Goal: Task Accomplishment & Management: Use online tool/utility

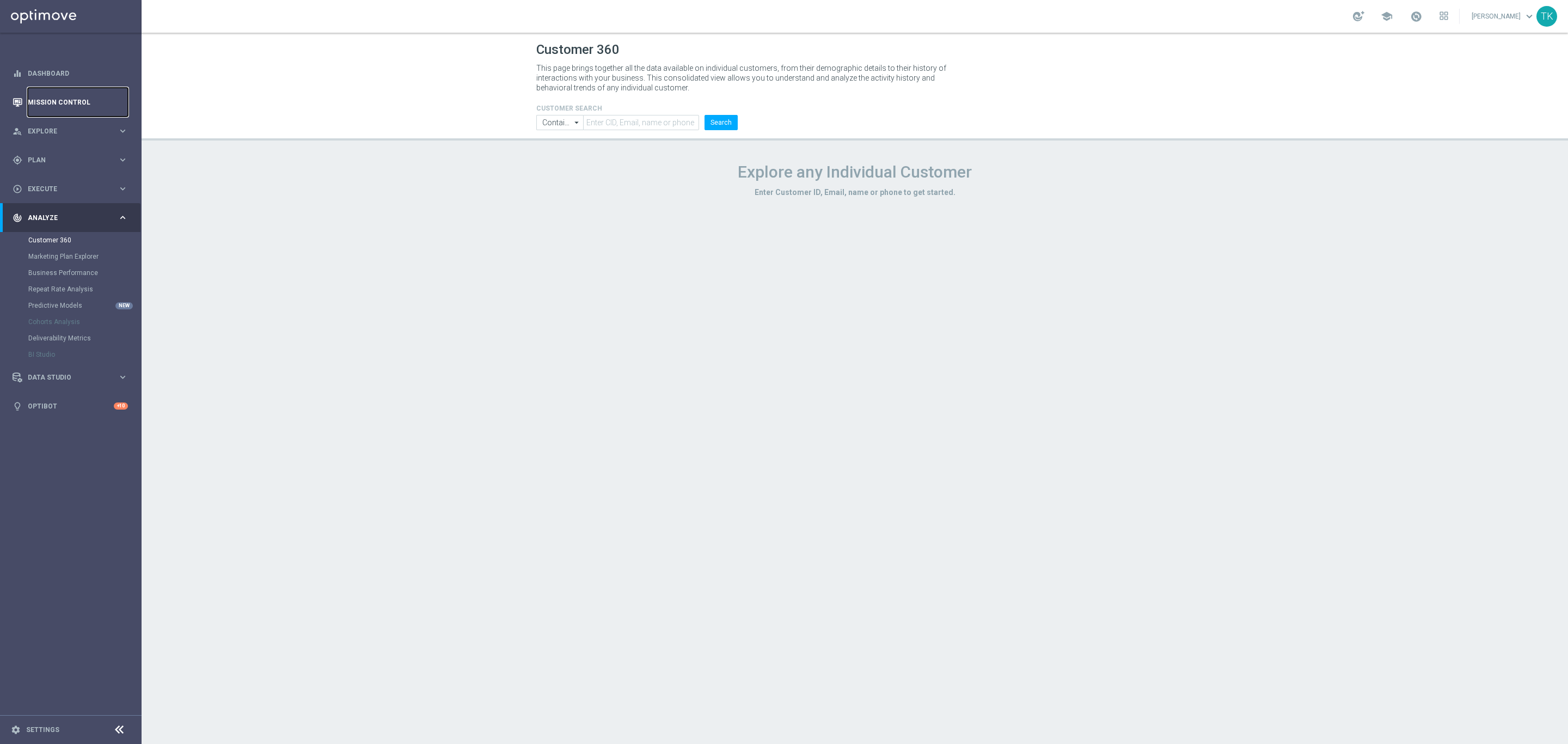
click at [83, 103] on link "Mission Control" at bounding box center [77, 102] width 100 height 29
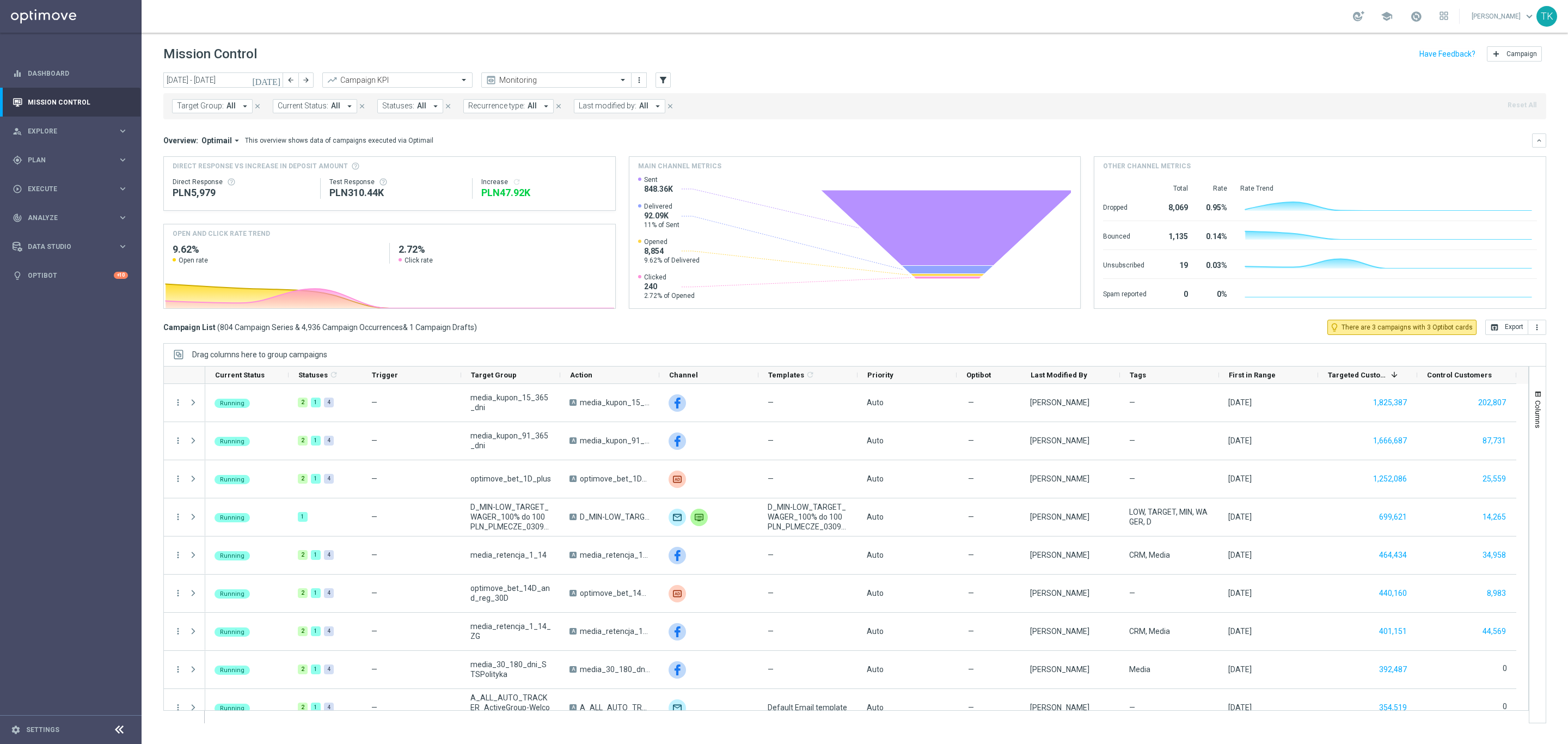
click at [191, 110] on span "Target Group:" at bounding box center [200, 106] width 47 height 9
click at [180, 161] on div "(All Search Results)" at bounding box center [258, 157] width 160 height 9
type input "SCRATCH_GOLD_EVIP"
click at [146, 133] on div "[DATE] [DATE] - [DATE] arrow_back arrow_forward Campaign KPI trending_up Monito…" at bounding box center [855, 403] width 1426 height 662
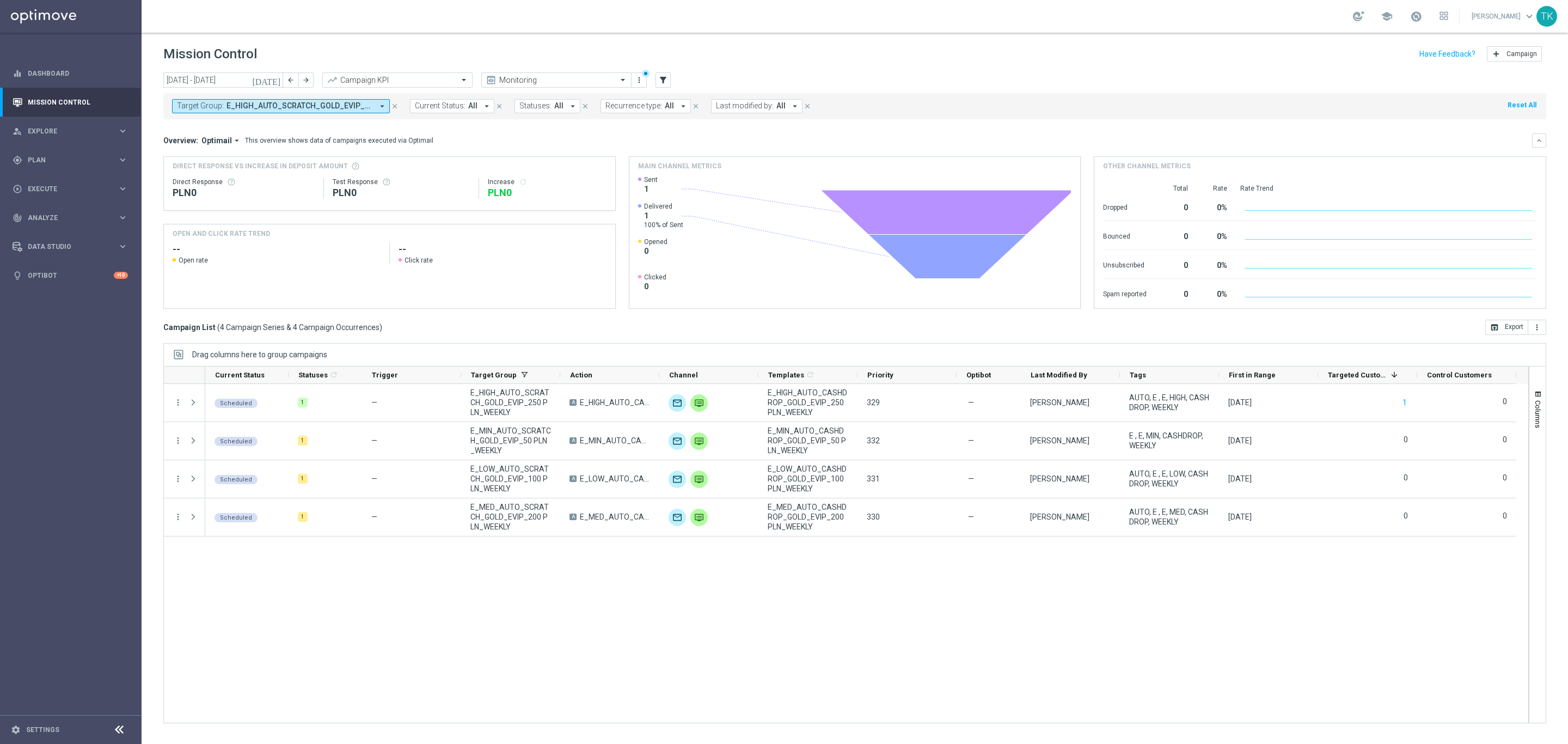
drag, startPoint x: 230, startPoint y: 103, endPoint x: 246, endPoint y: 113, distance: 18.9
click at [230, 103] on span "E_HIGH_AUTO_SCRATCH_GOLD_EVIP_250 PLN_WEEKLY, E_LOW_AUTO_SCRATCH_GOLD_EVIP_100 …" at bounding box center [299, 106] width 146 height 9
click at [0, 0] on div "Clear" at bounding box center [0, 0] width 0 height 0
click at [267, 125] on input "text" at bounding box center [263, 127] width 160 height 9
paste input "AUTO_SCRATCH_SILVER_EVIP"
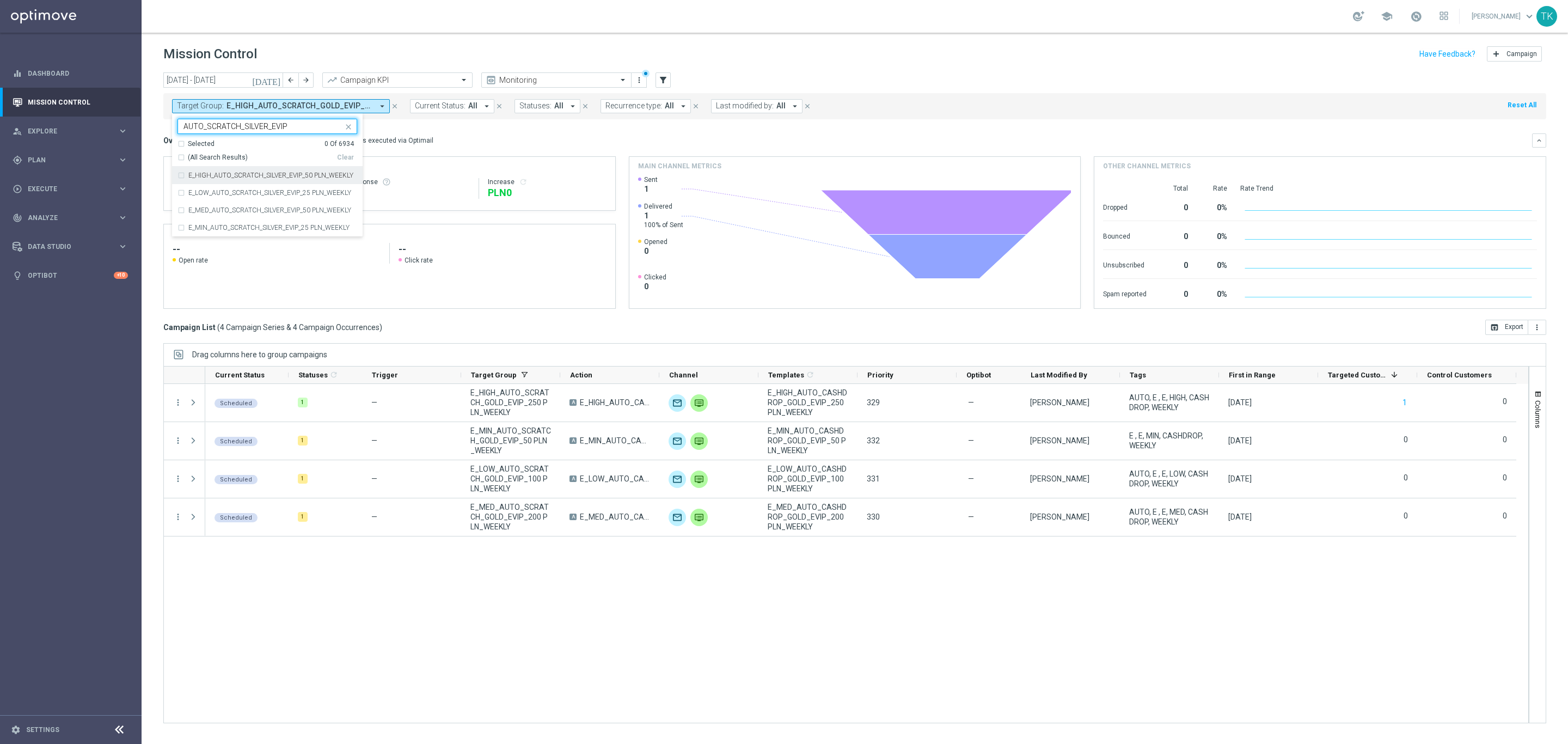
click at [180, 153] on div "(All Search Results)" at bounding box center [258, 157] width 160 height 9
type input "AUTO_SCRATCH_SILVER_EVIP"
click at [147, 126] on div "[DATE] [DATE] - [DATE] arrow_back arrow_forward Campaign KPI trending_up Monito…" at bounding box center [855, 403] width 1426 height 662
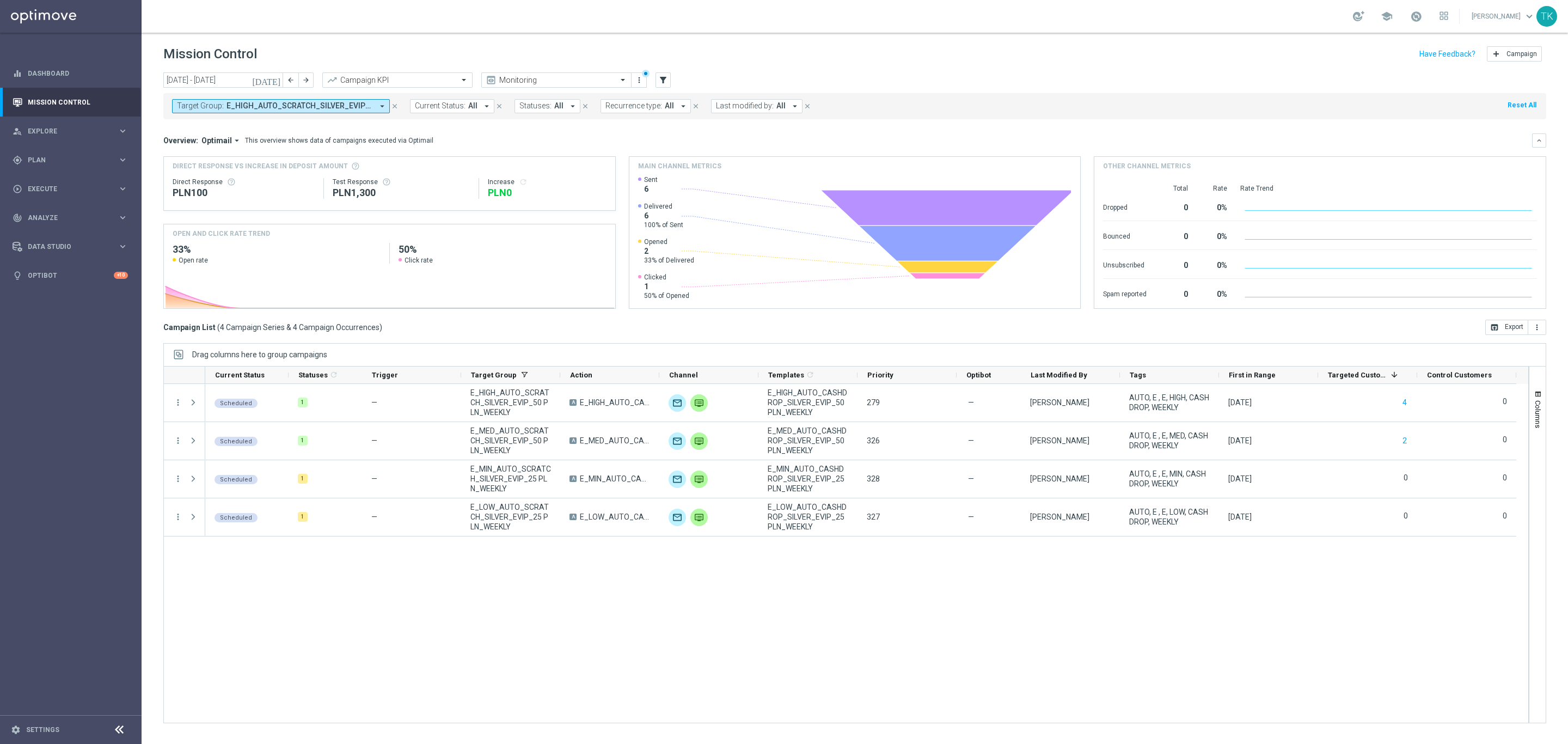
click at [285, 99] on button "Target Group: E_HIGH_AUTO_SCRATCH_SILVER_EVIP_50 PLN_WEEKLY, E_LOW_AUTO_SCRATCH…" at bounding box center [281, 107] width 218 height 14
click at [0, 0] on div "Clear" at bounding box center [0, 0] width 0 height 0
click at [212, 126] on input "text" at bounding box center [263, 127] width 160 height 9
paste input "AUTO_CASHBACK_GOLD_EVIP_25"
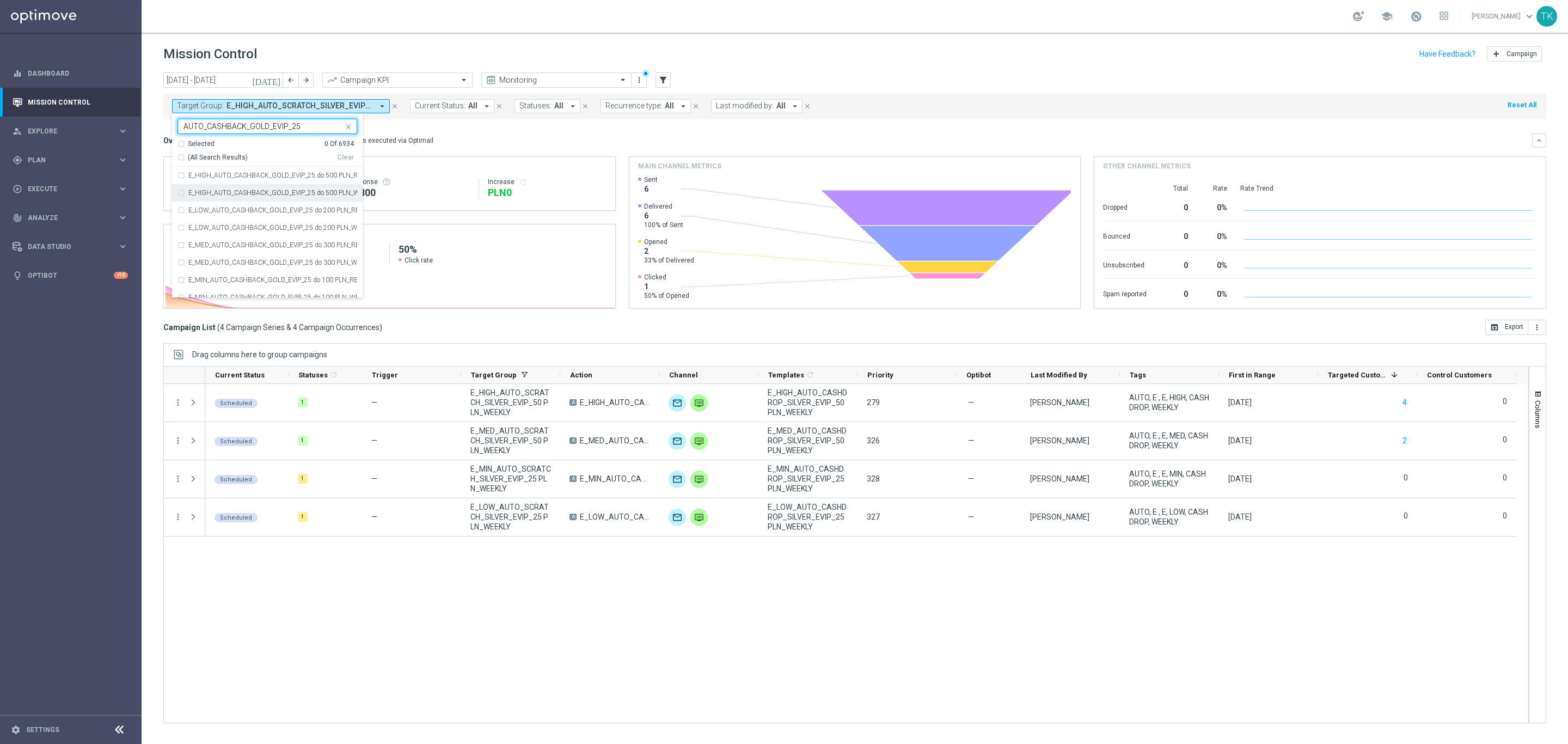
click at [204, 185] on div "E_HIGH_AUTO_CASHBACK_GOLD_EVIP_25 do 500 PLN_WEEKLY" at bounding box center [268, 193] width 180 height 17
type input "AUTO_CASHBACK_GOLD_EVIP_25"
click at [204, 222] on div "E_LOW_AUTO_CASHBACK_GOLD_EVIP_25 do 200 PLN_WEEKLY" at bounding box center [268, 228] width 180 height 17
click at [206, 257] on div "E_MED_AUTO_CASHBACK_GOLD_EVIP_25 do 300 PLN_WEEKLY" at bounding box center [268, 262] width 180 height 17
click at [206, 294] on label "E_MIN_AUTO_CASHBACK_GOLD_EVIP_25 do 100 PLN_WEEKLY" at bounding box center [273, 298] width 169 height 6
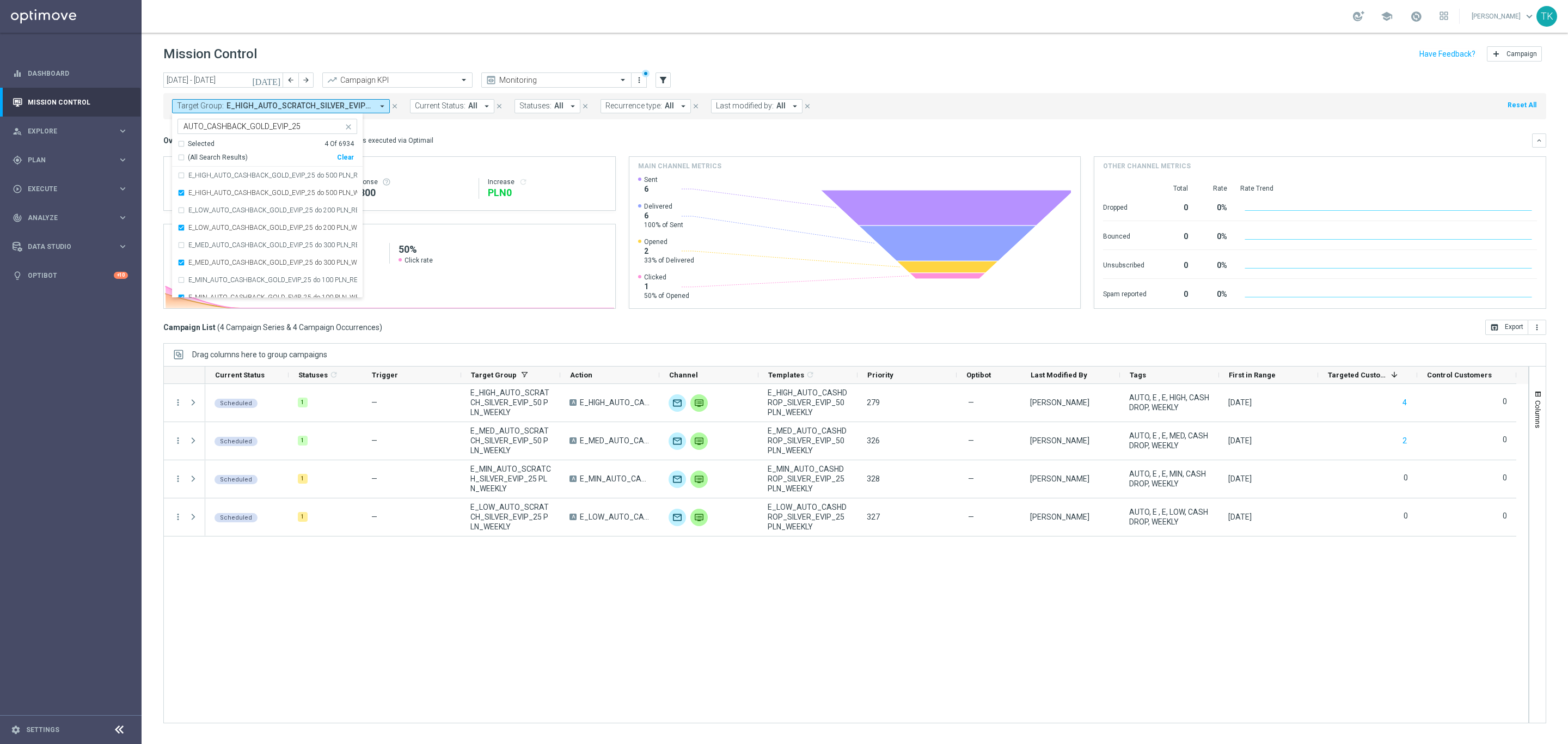
click at [147, 191] on div "[DATE] [DATE] - [DATE] arrow_back arrow_forward Campaign KPI trending_up Monito…" at bounding box center [855, 403] width 1426 height 662
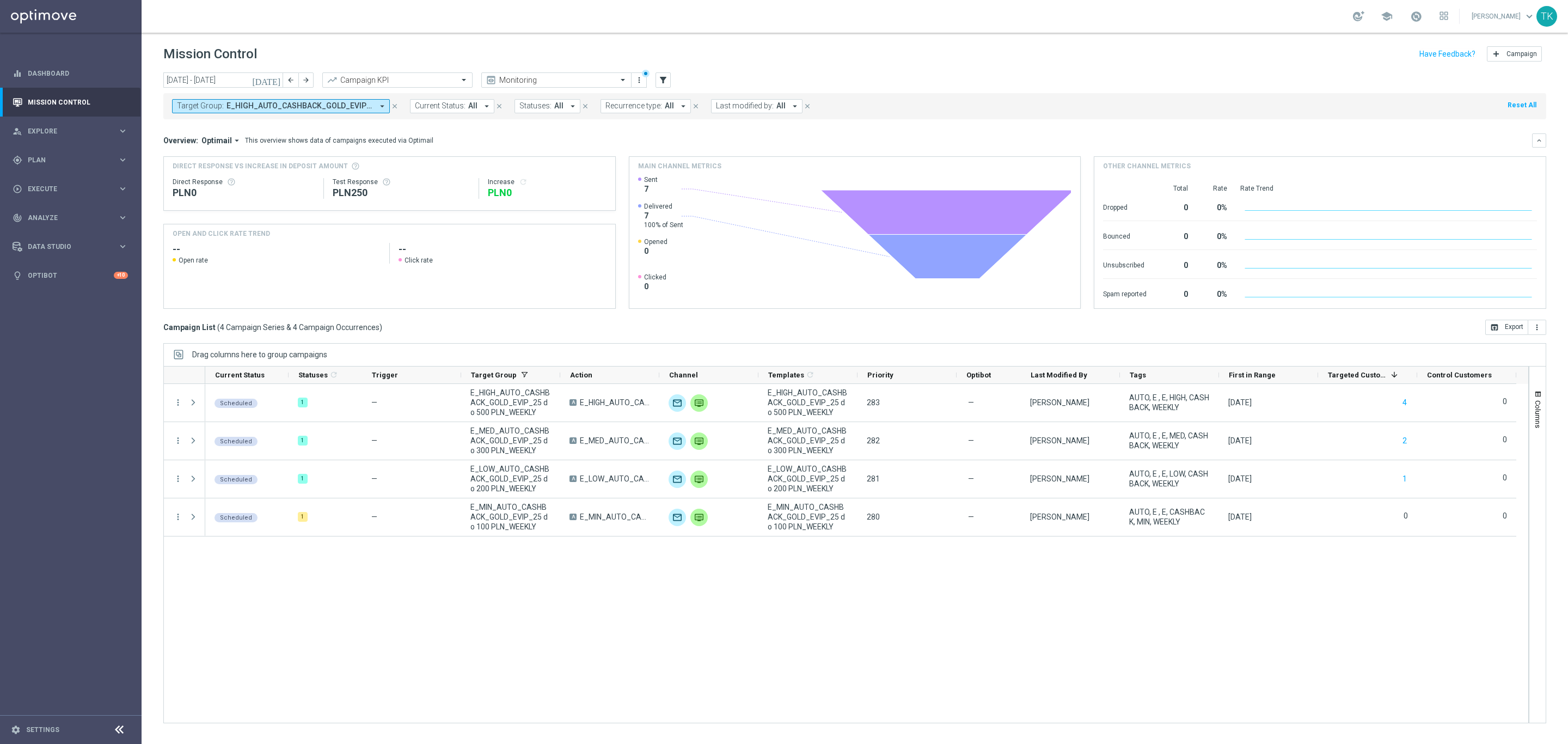
click at [314, 105] on span "E_HIGH_AUTO_CASHBACK_GOLD_EVIP_25 do 500 PLN_WEEKLY, E_LOW_AUTO_CASHBACK_GOLD_E…" at bounding box center [299, 106] width 146 height 9
click at [0, 0] on div "Clear" at bounding box center [0, 0] width 0 height 0
click at [222, 126] on input "text" at bounding box center [263, 127] width 160 height 9
paste input "AUTO_CASHBACK_SILVER_EVIP_25"
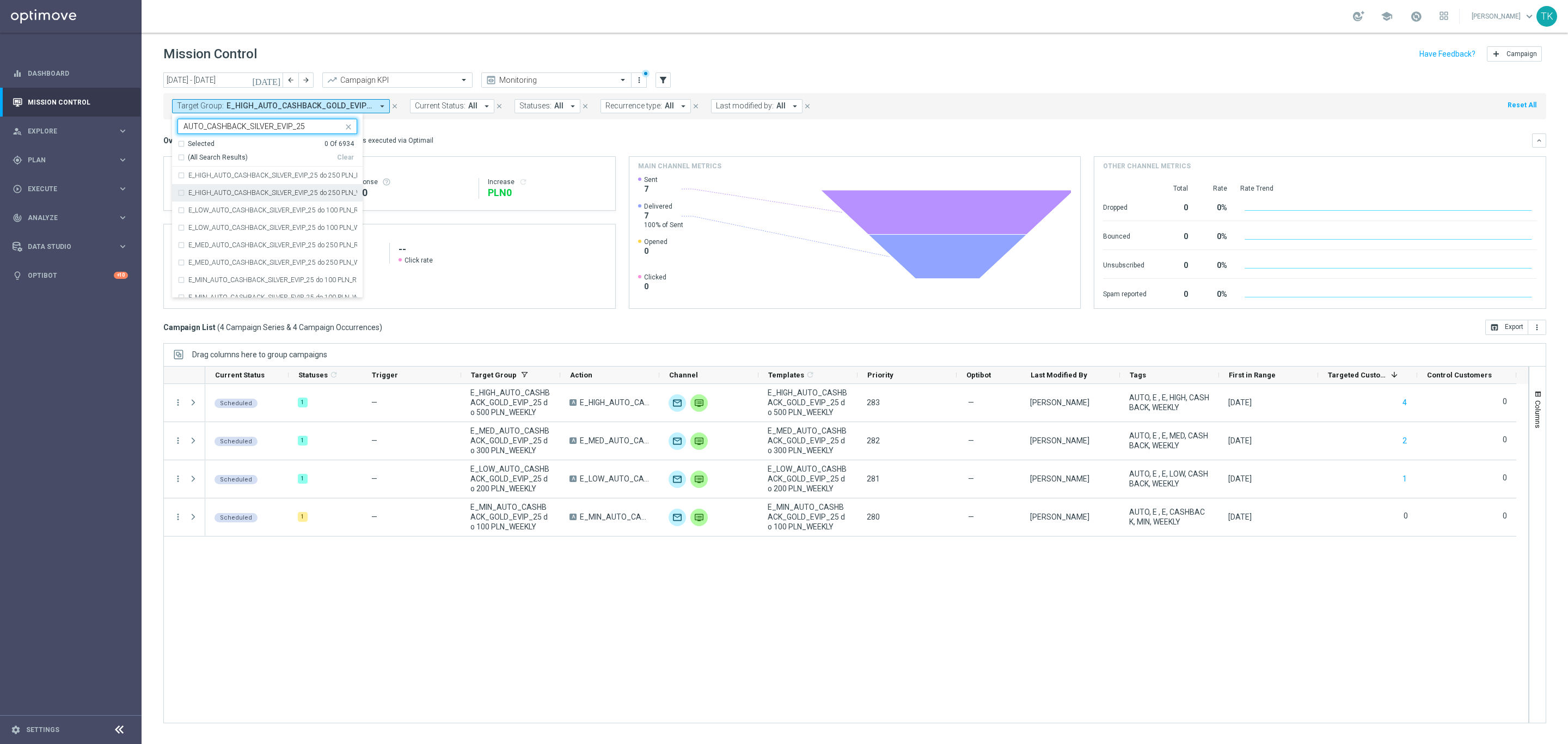
click at [211, 193] on label "E_HIGH_AUTO_CASHBACK_SILVER_EVIP_25 do 250 PLN_WEEKLY" at bounding box center [273, 193] width 169 height 6
type input "AUTO_CASHBACK_SILVER_EVIP_25"
click at [207, 229] on label "E_LOW_AUTO_CASHBACK_SILVER_EVIP_25 do 100 PLN_WEEKLY" at bounding box center [273, 228] width 169 height 6
click at [207, 255] on div "E_MED_AUTO_CASHBACK_SILVER_EVIP_25 do 250 PLN_WEEKLY" at bounding box center [268, 262] width 180 height 17
click at [201, 292] on div "E_MIN_AUTO_CASHBACK_SILVER_EVIP_25 do 100 PLN_WEEKLY" at bounding box center [268, 298] width 180 height 17
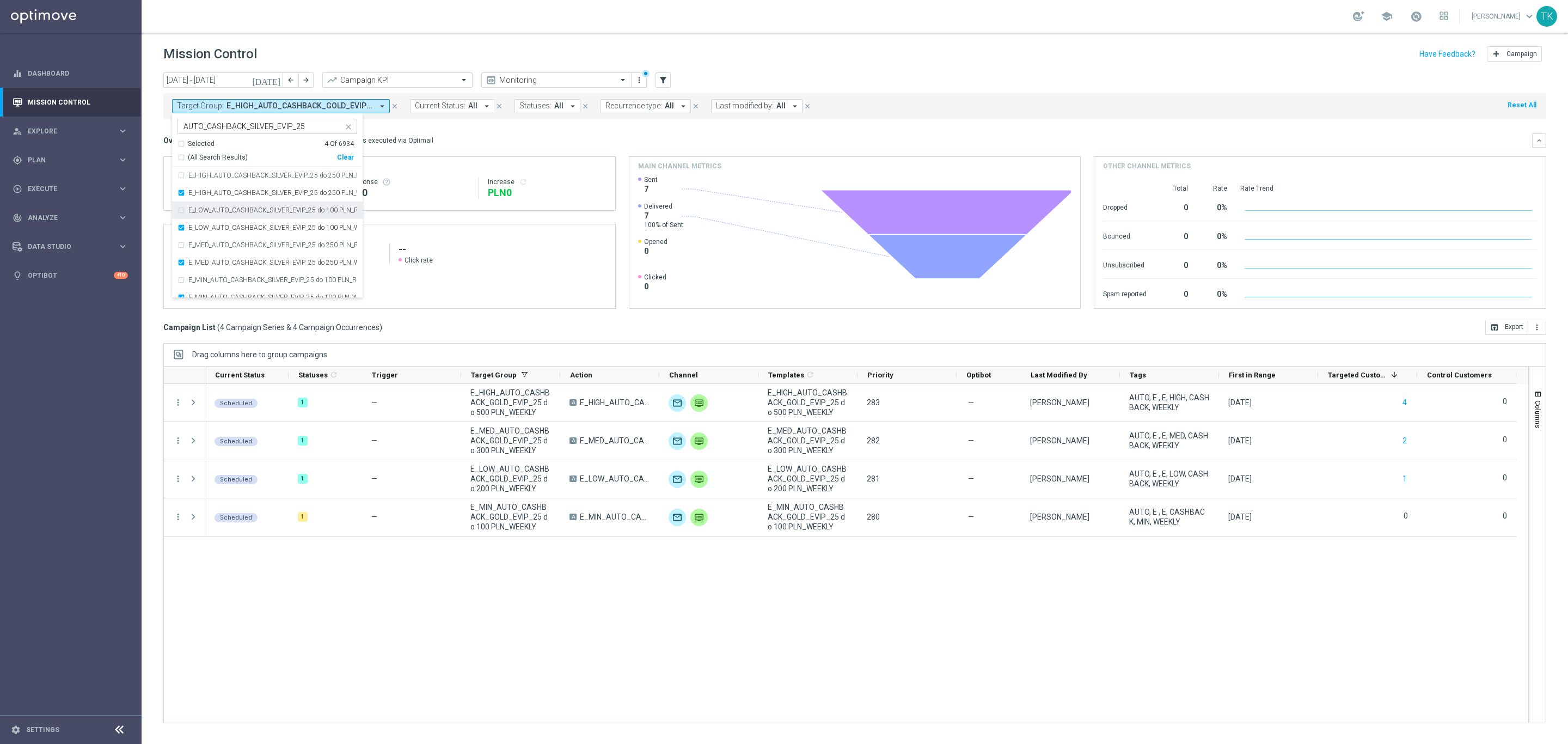
click at [150, 156] on div "[DATE] [DATE] - [DATE] arrow_back arrow_forward Campaign KPI trending_up Monito…" at bounding box center [855, 403] width 1426 height 662
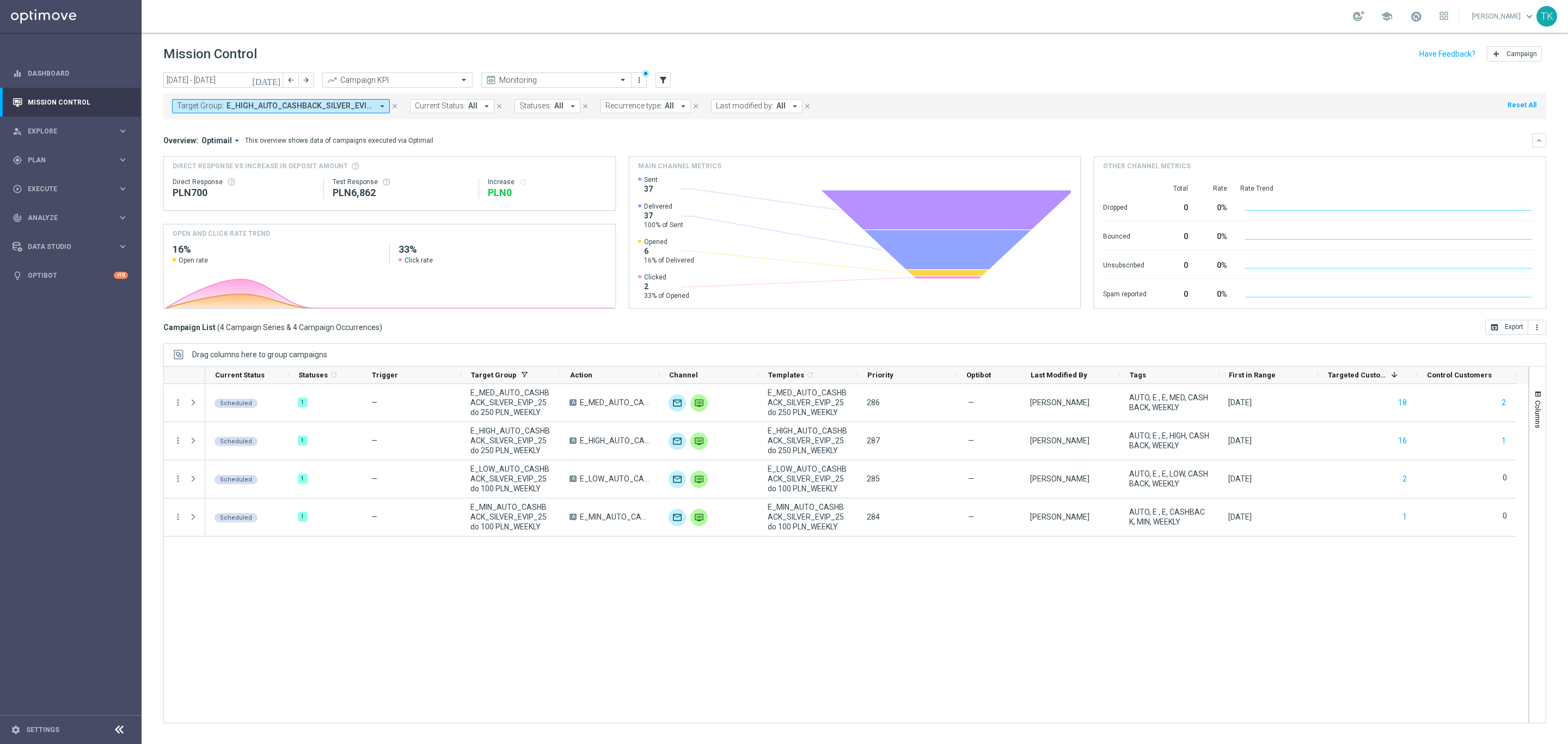
click at [326, 110] on span "E_HIGH_AUTO_CASHBACK_SILVER_EVIP_25 do 250 PLN_WEEKLY, E_LOW_AUTO_CASHBACK_SILV…" at bounding box center [299, 106] width 146 height 9
click at [0, 0] on div "Clear" at bounding box center [0, 0] width 0 height 0
click at [233, 128] on input "text" at bounding box center [263, 127] width 160 height 9
paste input "E_NH_AUTO_CASHBACK_GOLD_EVIP_5 do 250 PLN_TU_WEEKLY"
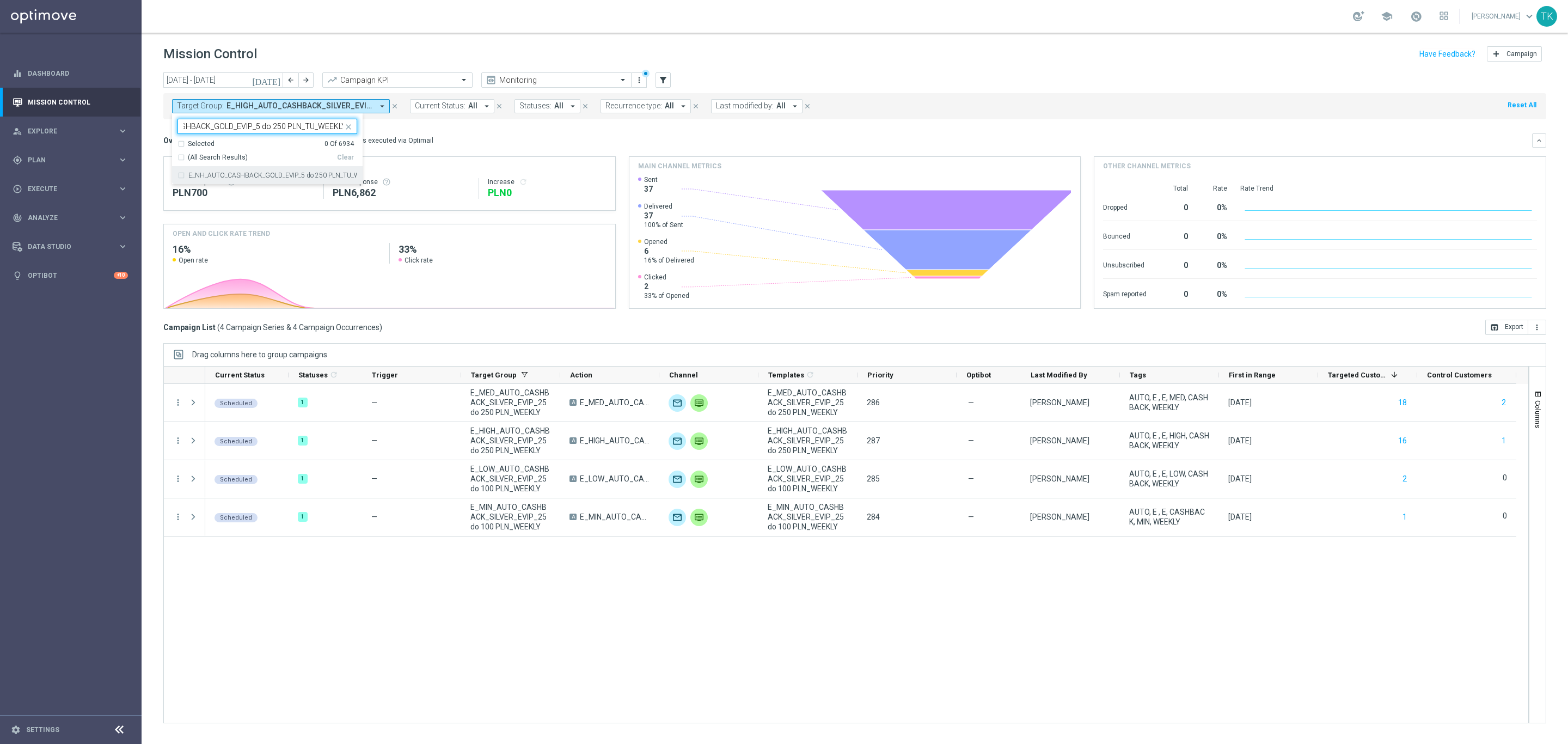
click at [213, 180] on div "E_NH_AUTO_CASHBACK_GOLD_EVIP_5 do 250 PLN_TU_WEEKLY" at bounding box center [268, 175] width 180 height 17
type input "E_NH_AUTO_CASHBACK_GOLD_EVIP_5 do 250 PLN_TU_WEEKLY"
click at [147, 123] on div "[DATE] [DATE] - [DATE] arrow_back arrow_forward Campaign KPI trending_up Monito…" at bounding box center [855, 403] width 1426 height 662
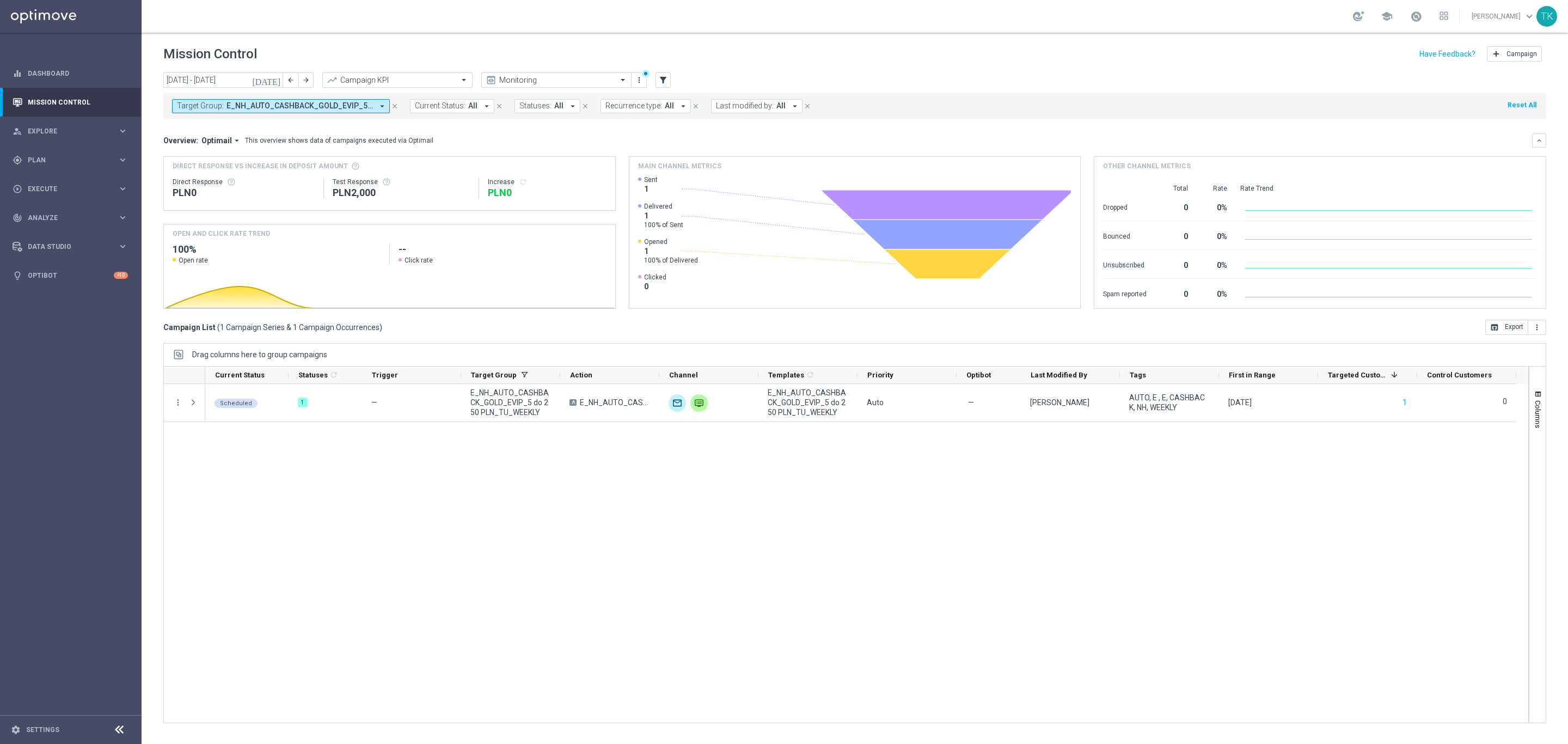
click at [319, 108] on span "E_NH_AUTO_CASHBACK_GOLD_EVIP_5 do 250 PLN_TU_WEEKLY" at bounding box center [299, 106] width 146 height 9
click at [0, 0] on div "Clear" at bounding box center [0, 0] width 0 height 0
click at [306, 126] on input "text" at bounding box center [263, 127] width 160 height 9
paste input "E_NL_AUTO_CASHBACK_GOLD_EVIP_5 do 250 PLN_TU_WEEKLY"
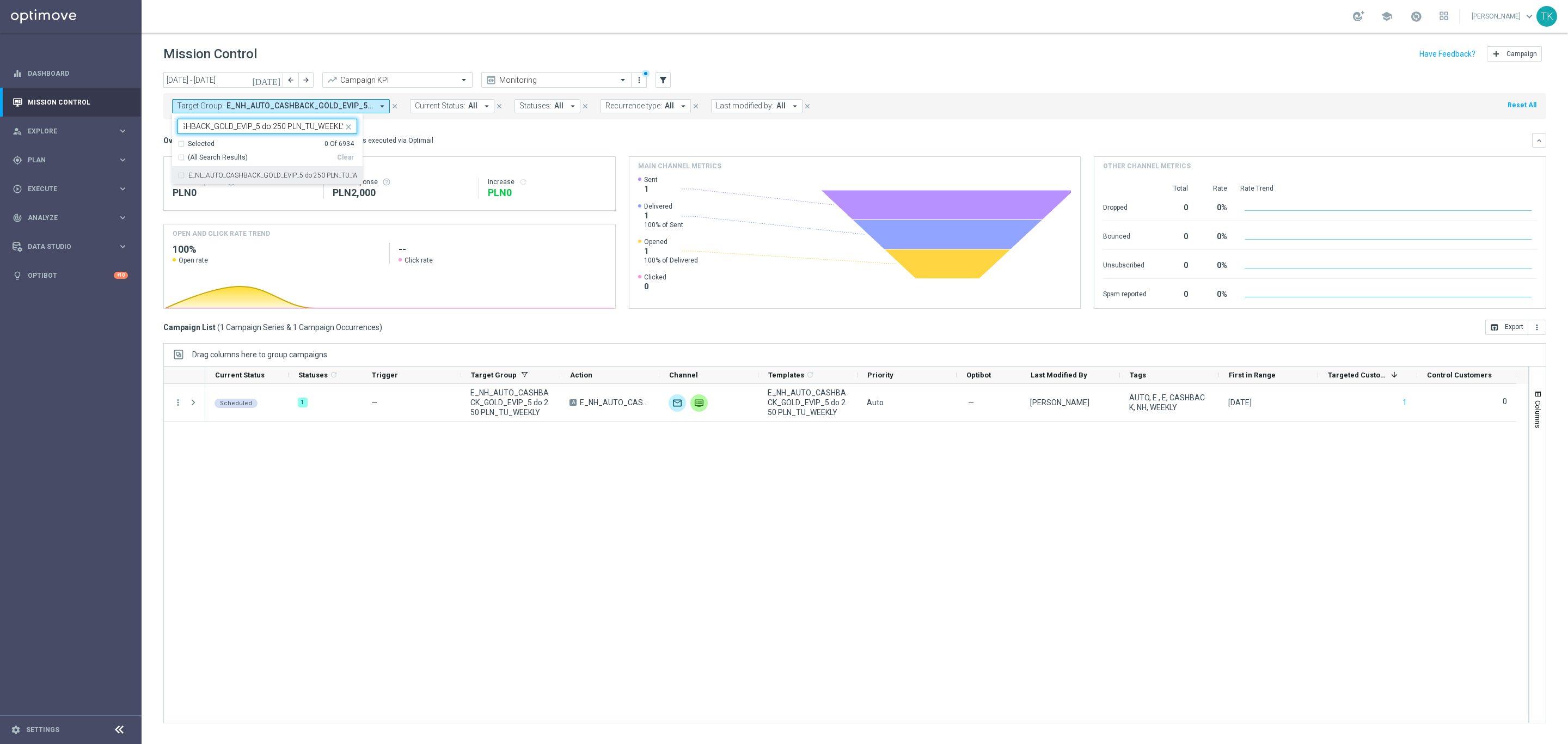
click at [252, 178] on label "E_NL_AUTO_CASHBACK_GOLD_EVIP_5 do 250 PLN_TU_WEEKLY" at bounding box center [273, 175] width 169 height 6
type input "E_NL_AUTO_CASHBACK_GOLD_EVIP_5 do 250 PLN_TU_WEEKLY"
click at [146, 131] on div "[DATE] [DATE] - [DATE] arrow_back arrow_forward Campaign KPI trending_up Monito…" at bounding box center [855, 403] width 1426 height 662
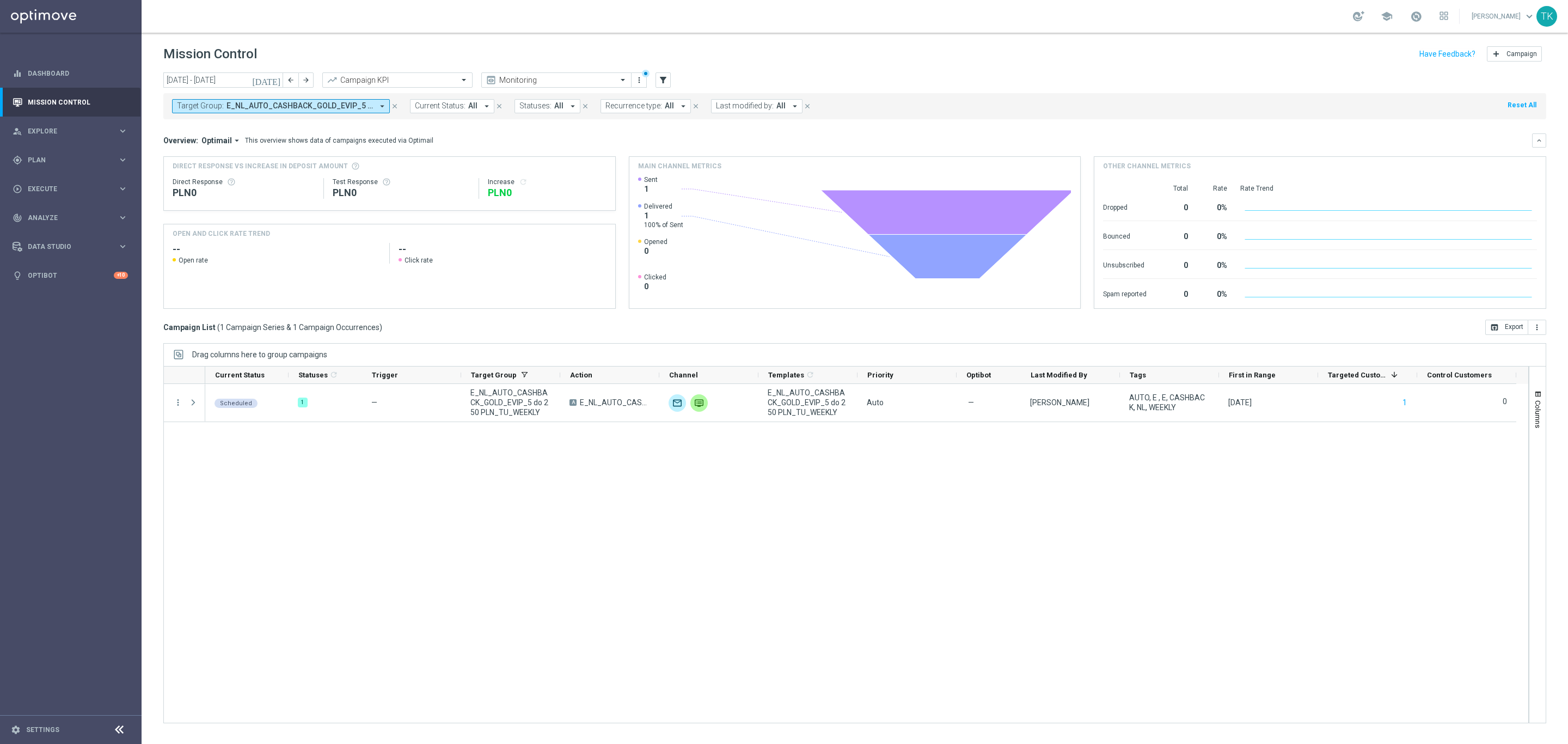
click at [305, 110] on span "E_NL_AUTO_CASHBACK_GOLD_EVIP_5 do 250 PLN_TU_WEEKLY" at bounding box center [299, 106] width 146 height 9
click at [0, 0] on div "Clear" at bounding box center [0, 0] width 0 height 0
click at [201, 119] on div at bounding box center [260, 125] width 165 height 13
paste input "E_NH_AUTO_CASHBACK_SILVER_EVIP_5 do 250 PLN_TU_WEEKLY"
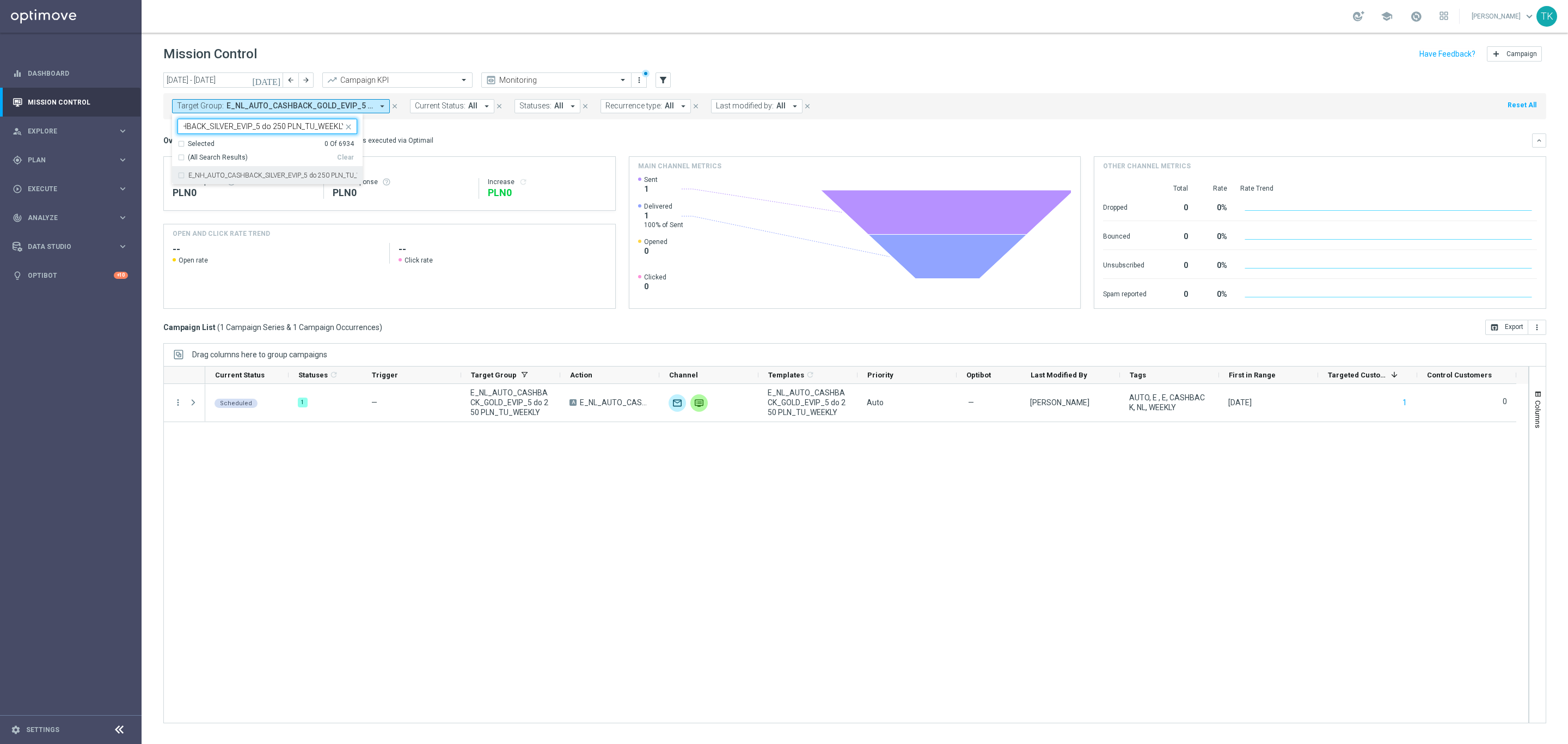
click at [201, 173] on label "E_NH_AUTO_CASHBACK_SILVER_EVIP_5 do 250 PLN_TU_WEEKLY" at bounding box center [273, 175] width 169 height 6
type input "E_NH_AUTO_CASHBACK_SILVER_EVIP_5 do 250 PLN_TU_WEEKLY"
click at [150, 144] on div "[DATE] [DATE] - [DATE] arrow_back arrow_forward Campaign KPI trending_up Monito…" at bounding box center [855, 403] width 1426 height 662
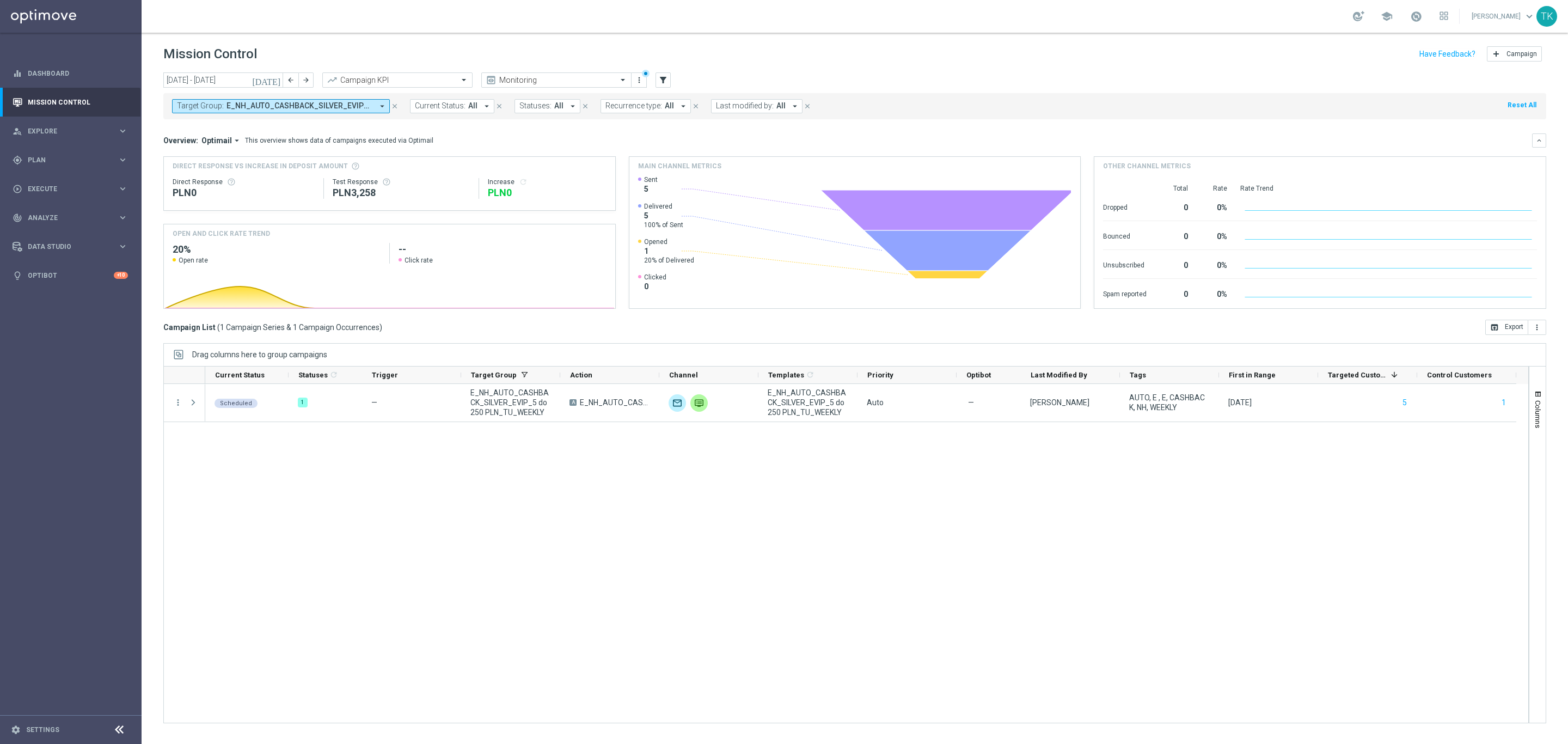
click at [312, 103] on span "E_NH_AUTO_CASHBACK_SILVER_EVIP_5 do 250 PLN_TU_WEEKLY" at bounding box center [299, 106] width 146 height 9
click at [0, 0] on div "Clear" at bounding box center [0, 0] width 0 height 0
click at [231, 125] on input "text" at bounding box center [263, 127] width 160 height 9
paste input "E_NL_AUTO_CASHBACK_SILVER_EVIP_5 do 250 PLN_TU_WEEKLY"
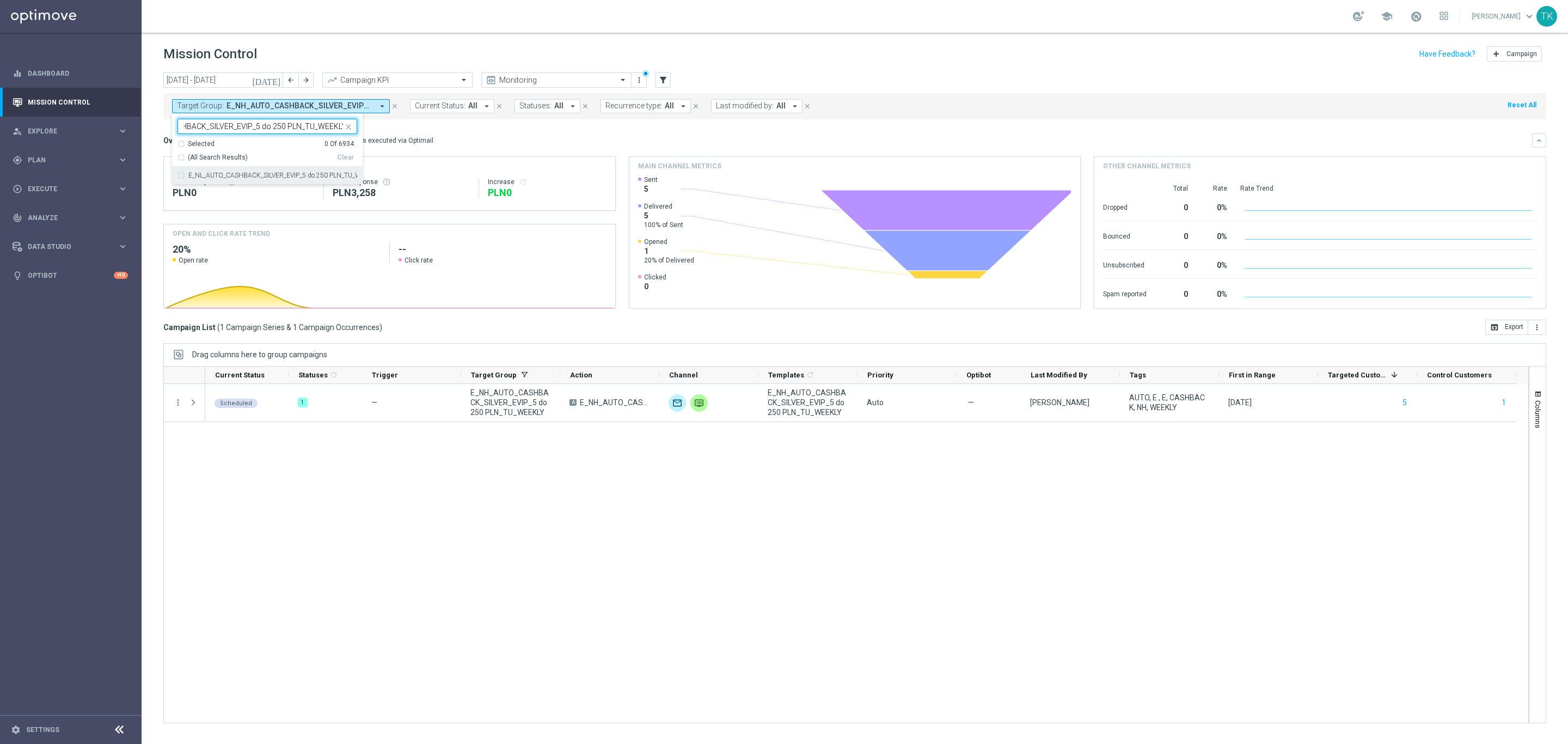
click at [216, 182] on div "E_NL_AUTO_CASHBACK_SILVER_EVIP_5 do 250 PLN_TU_WEEKLY" at bounding box center [268, 175] width 180 height 17
type input "E_NL_AUTO_CASHBACK_SILVER_EVIP_5 do 250 PLN_TU_WEEKLY"
click at [146, 138] on div "[DATE] [DATE] - [DATE] arrow_back arrow_forward Campaign KPI trending_up Monito…" at bounding box center [855, 403] width 1426 height 662
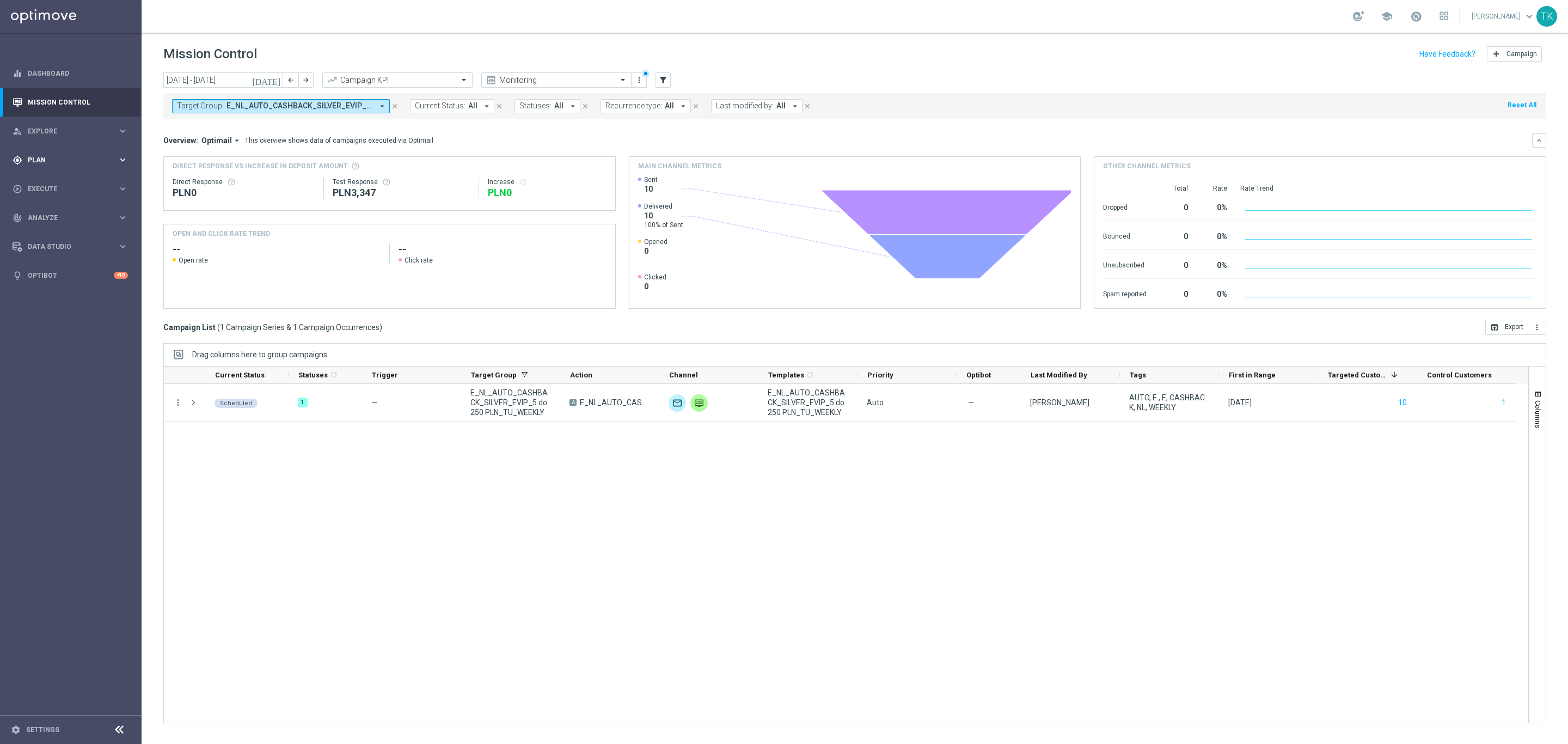
click at [35, 159] on span "Plan" at bounding box center [72, 160] width 90 height 6
click at [38, 175] on div "Target Groups" at bounding box center [84, 182] width 112 height 16
click at [45, 183] on link "Target Groups" at bounding box center [70, 182] width 85 height 9
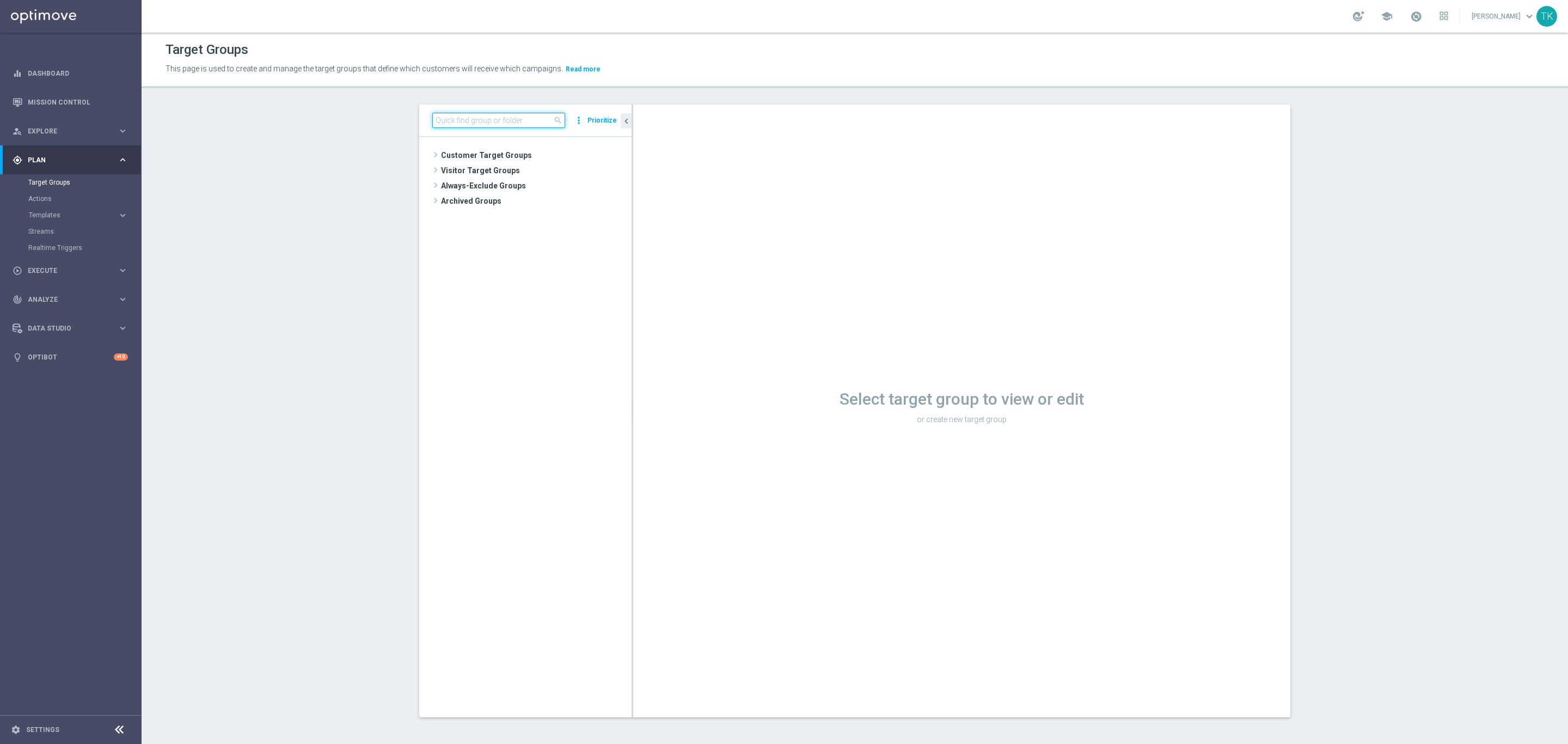
click at [456, 114] on input at bounding box center [499, 120] width 133 height 15
paste input "E_ALL_TARGET_ZBR_ORG 1DEPO REM_030925"
type input "E_ALL_TARGET_ZBR_ORG 1DEPO REM_030925"
click at [503, 187] on span "E_ALL_TARGET_ZBR_ORG 1DEPO REM_030925" at bounding box center [541, 186] width 133 height 9
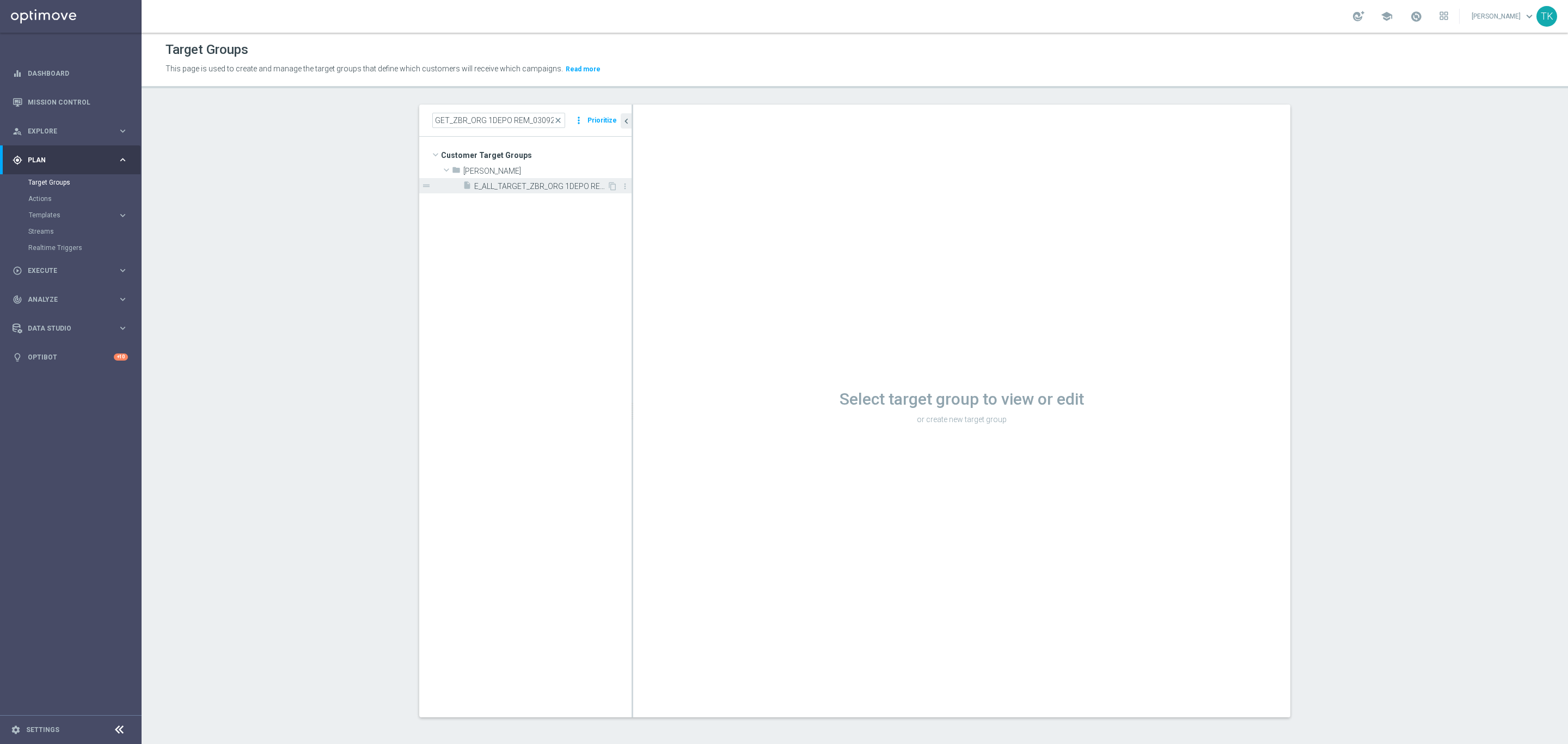
scroll to position [0, 0]
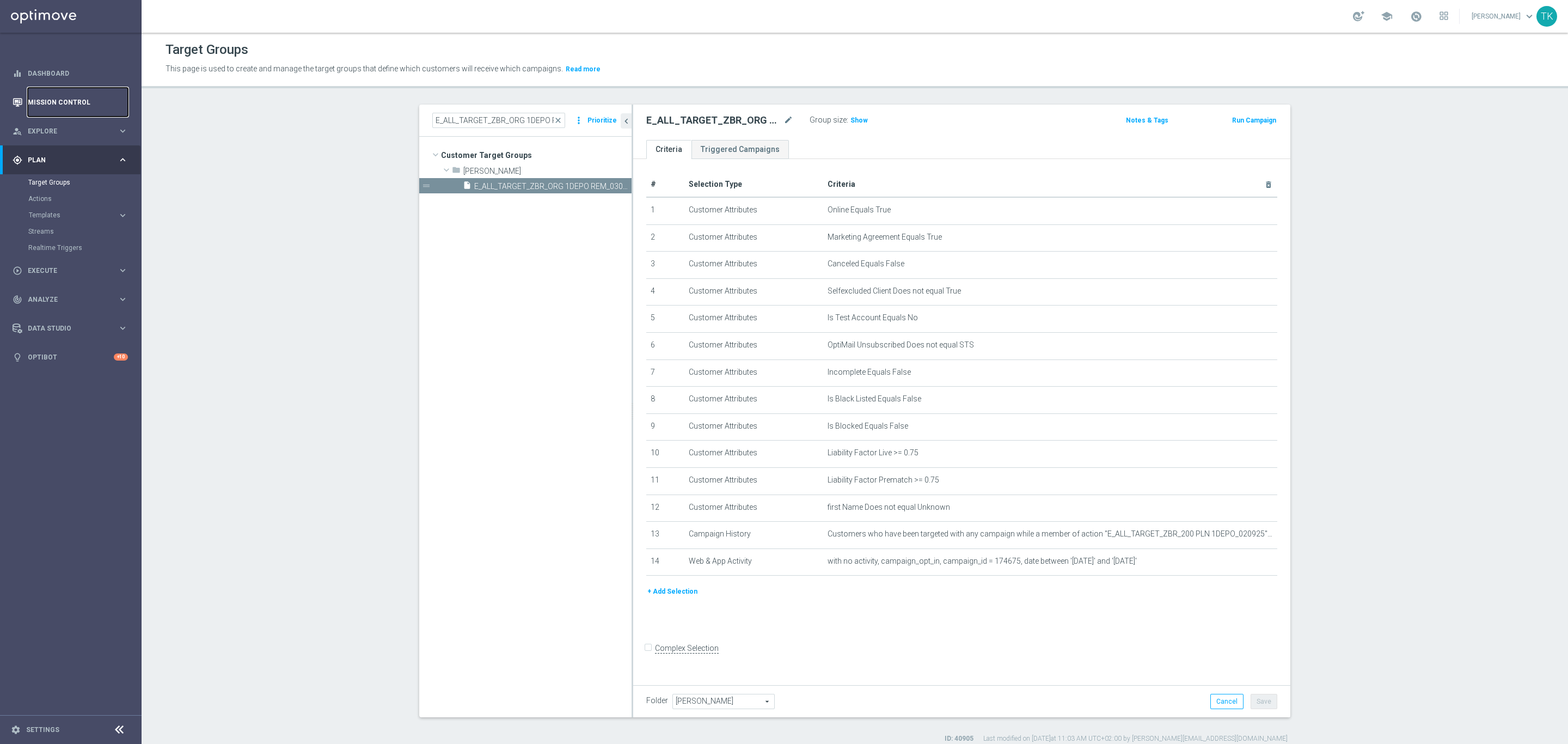
click at [43, 102] on link "Mission Control" at bounding box center [77, 102] width 100 height 29
